Goal: Task Accomplishment & Management: Use online tool/utility

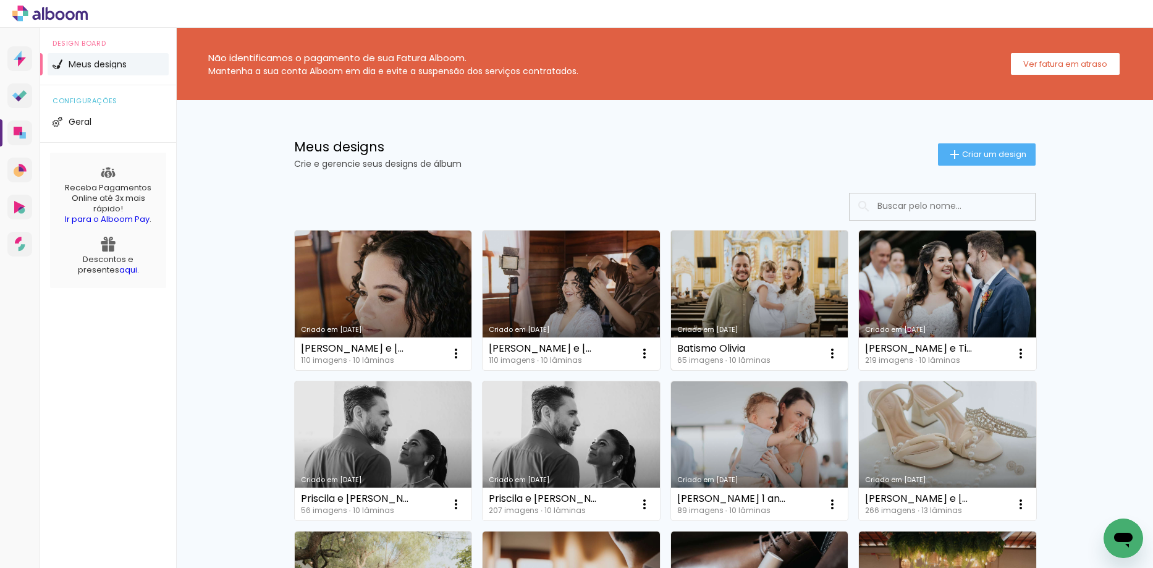
click at [734, 321] on link "Criado em [DATE]" at bounding box center [759, 301] width 177 height 140
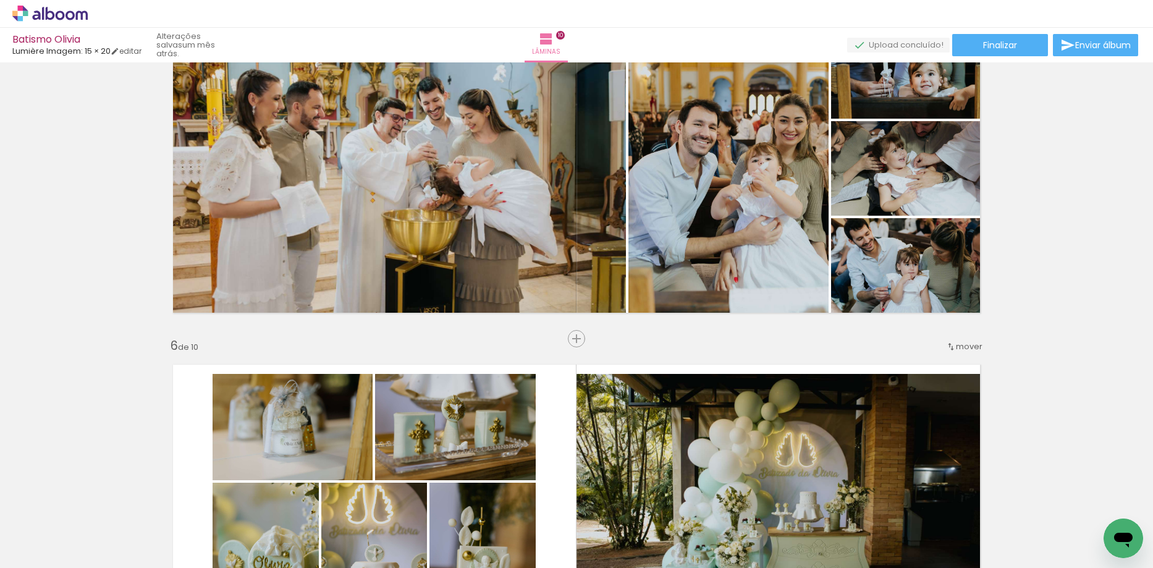
scroll to position [1483, 0]
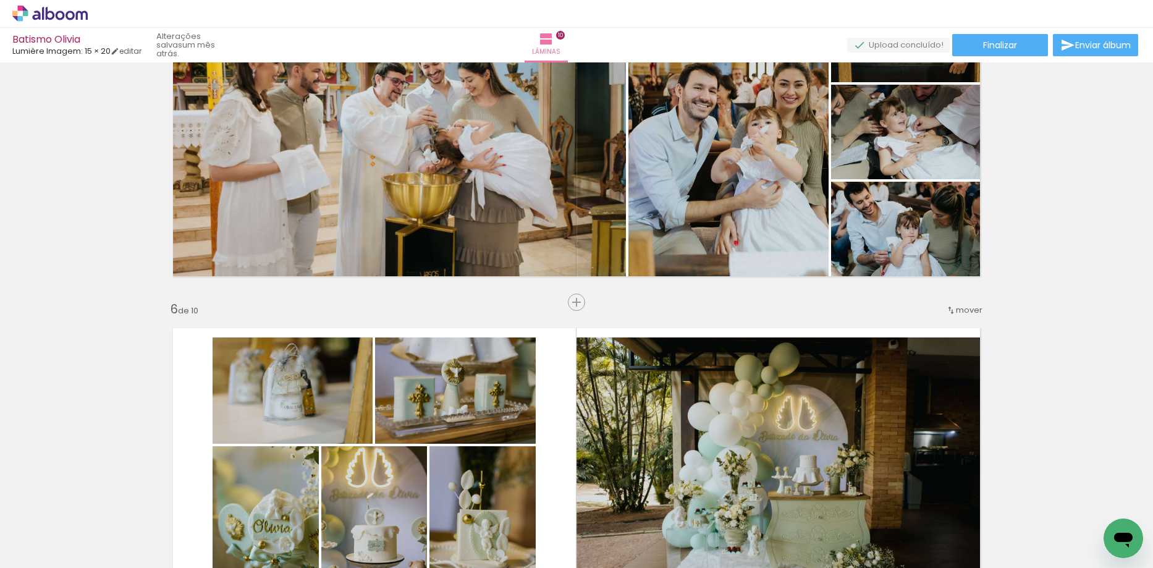
click at [1056, 78] on div "Inserir lâmina 1 de 10 Inserir lâmina 2 de 10 Inserir lâmina 3 de 10 Inserir lâ…" at bounding box center [576, 457] width 1153 height 3746
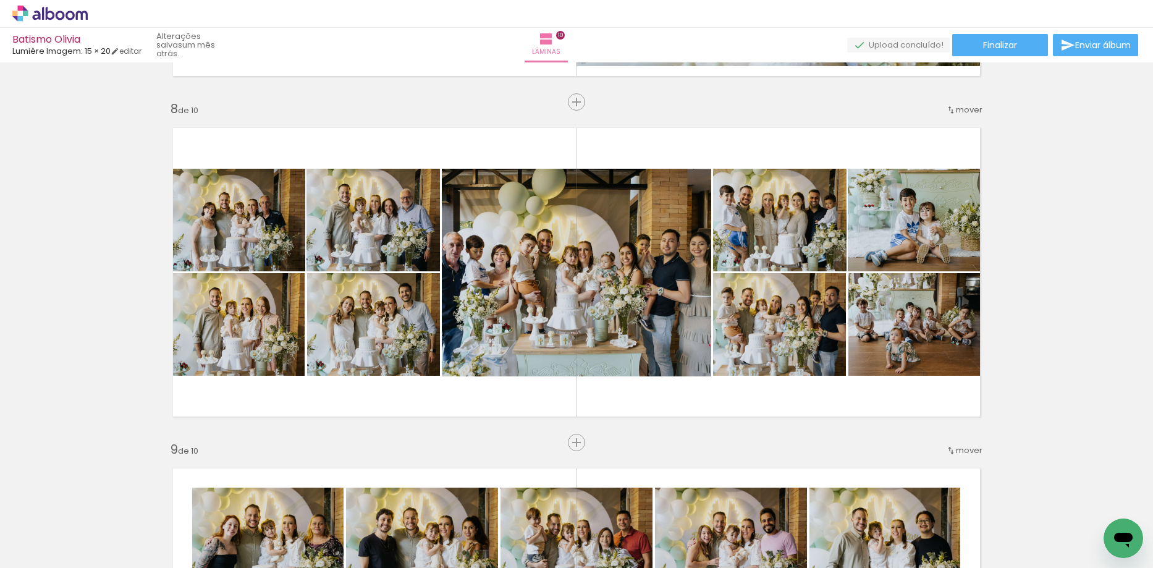
scroll to position [2348, 0]
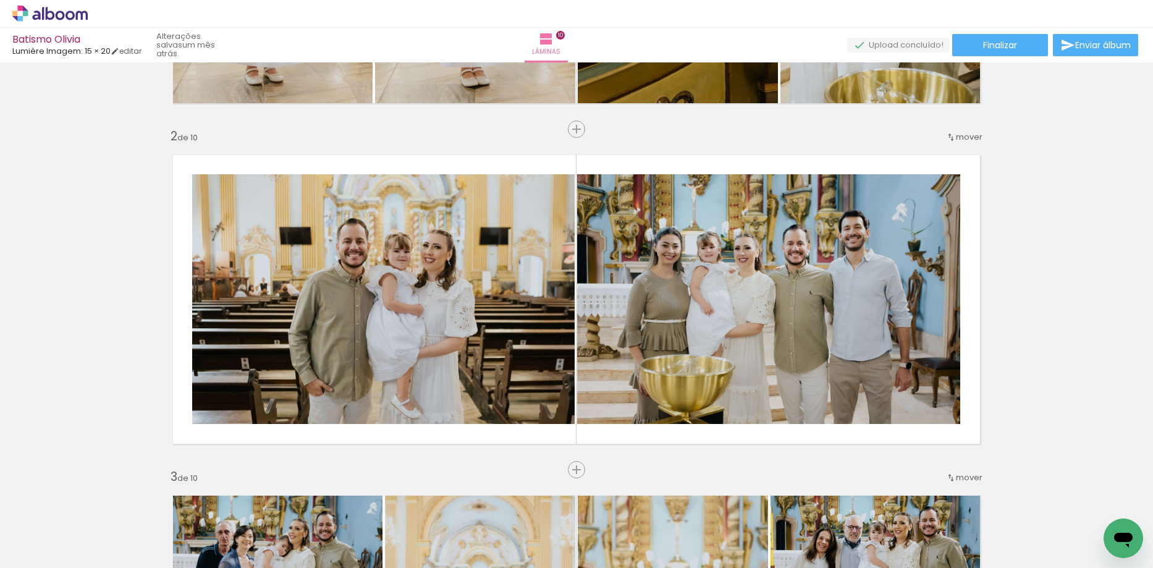
scroll to position [309, 0]
